Goal: Task Accomplishment & Management: Complete application form

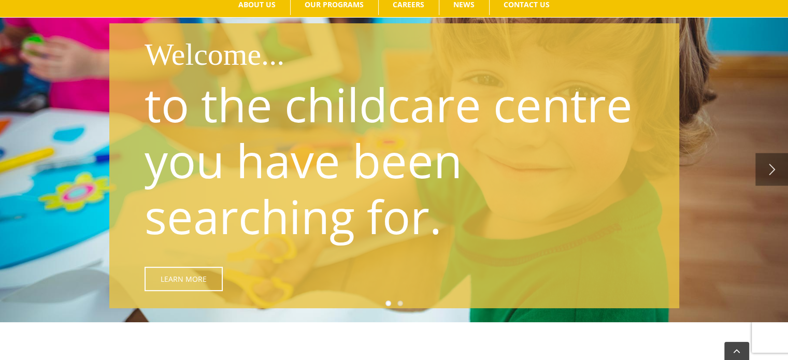
scroll to position [155, 0]
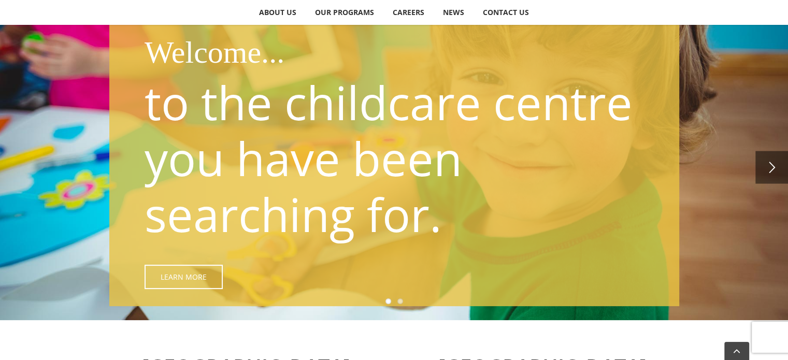
click at [764, 171] on link "" at bounding box center [771, 167] width 33 height 33
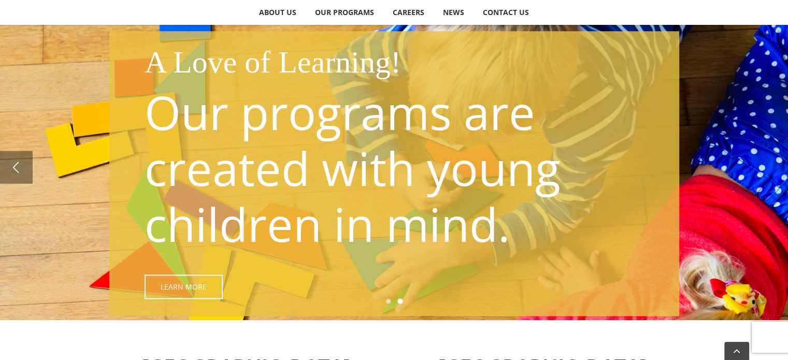
click at [764, 171] on div "A Love of Learning! Our programs are created with young children in mind. Learn…" at bounding box center [394, 166] width 788 height 311
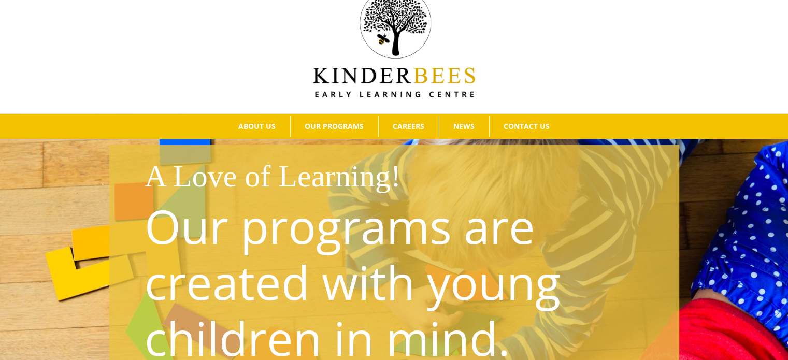
scroll to position [0, 0]
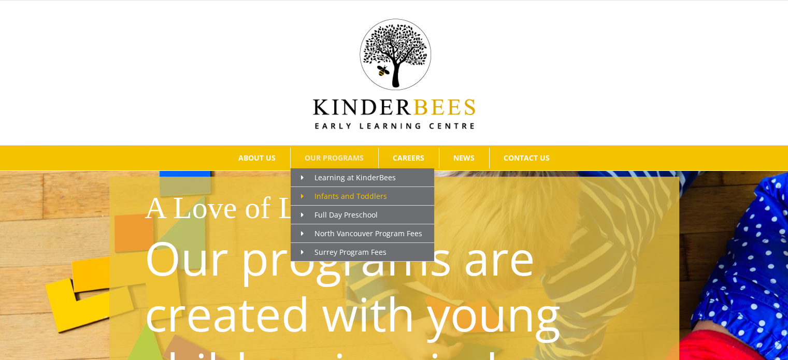
click at [302, 193] on icon "Main Menu" at bounding box center [302, 196] width 3 height 7
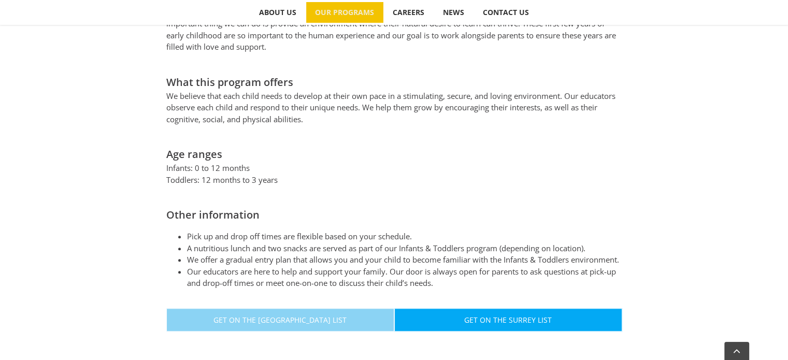
scroll to position [517, 0]
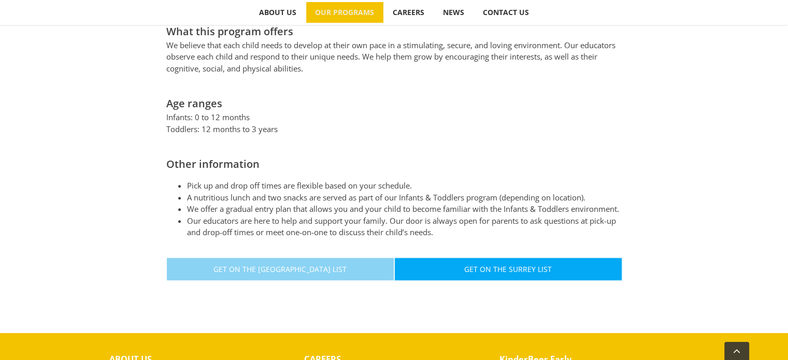
click at [353, 273] on link "Get On The North Vancouver List" at bounding box center [280, 268] width 228 height 23
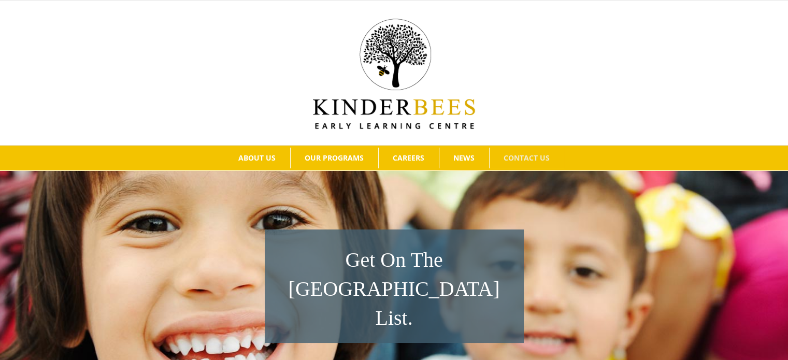
scroll to position [259, 0]
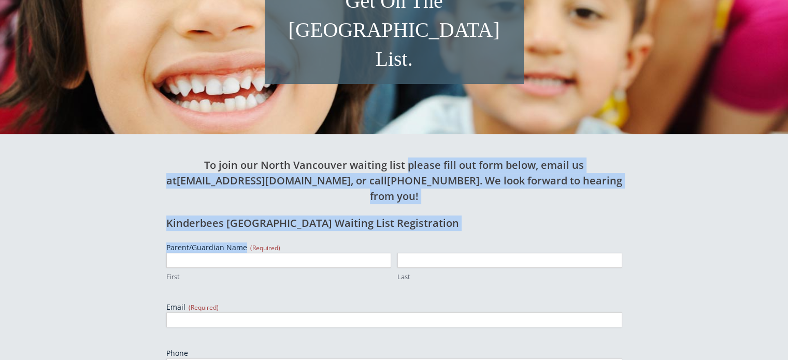
drag, startPoint x: 403, startPoint y: 130, endPoint x: 514, endPoint y: 206, distance: 133.7
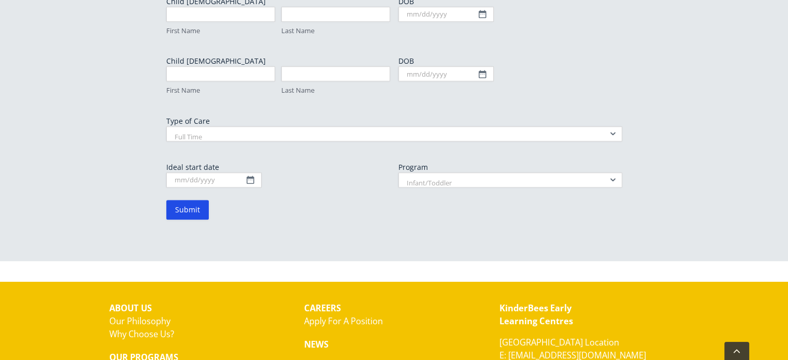
scroll to position [777, 0]
